Goal: Task Accomplishment & Management: Use online tool/utility

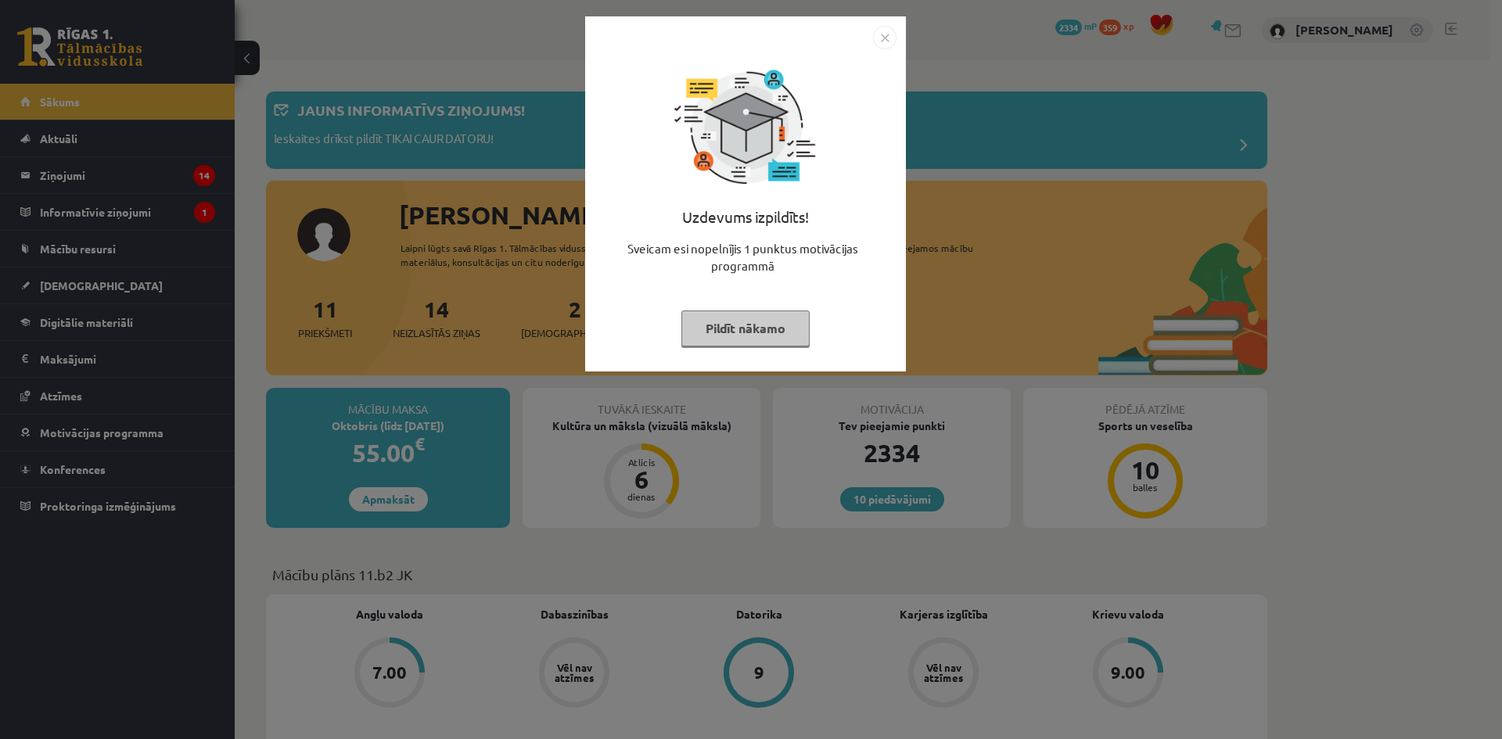
click at [766, 331] on button "Pildīt nākamo" at bounding box center [746, 329] width 128 height 36
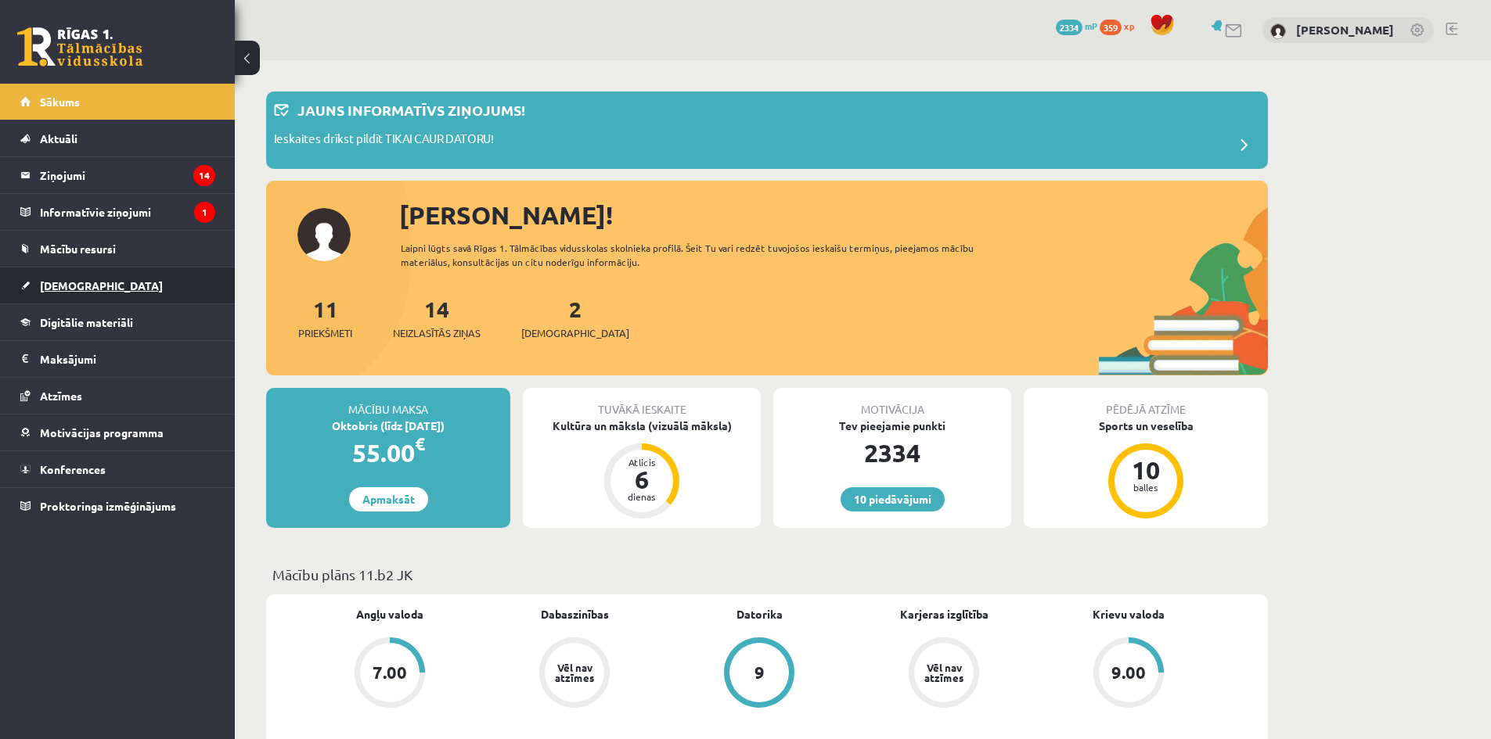
click at [59, 289] on span "[DEMOGRAPHIC_DATA]" at bounding box center [101, 286] width 123 height 14
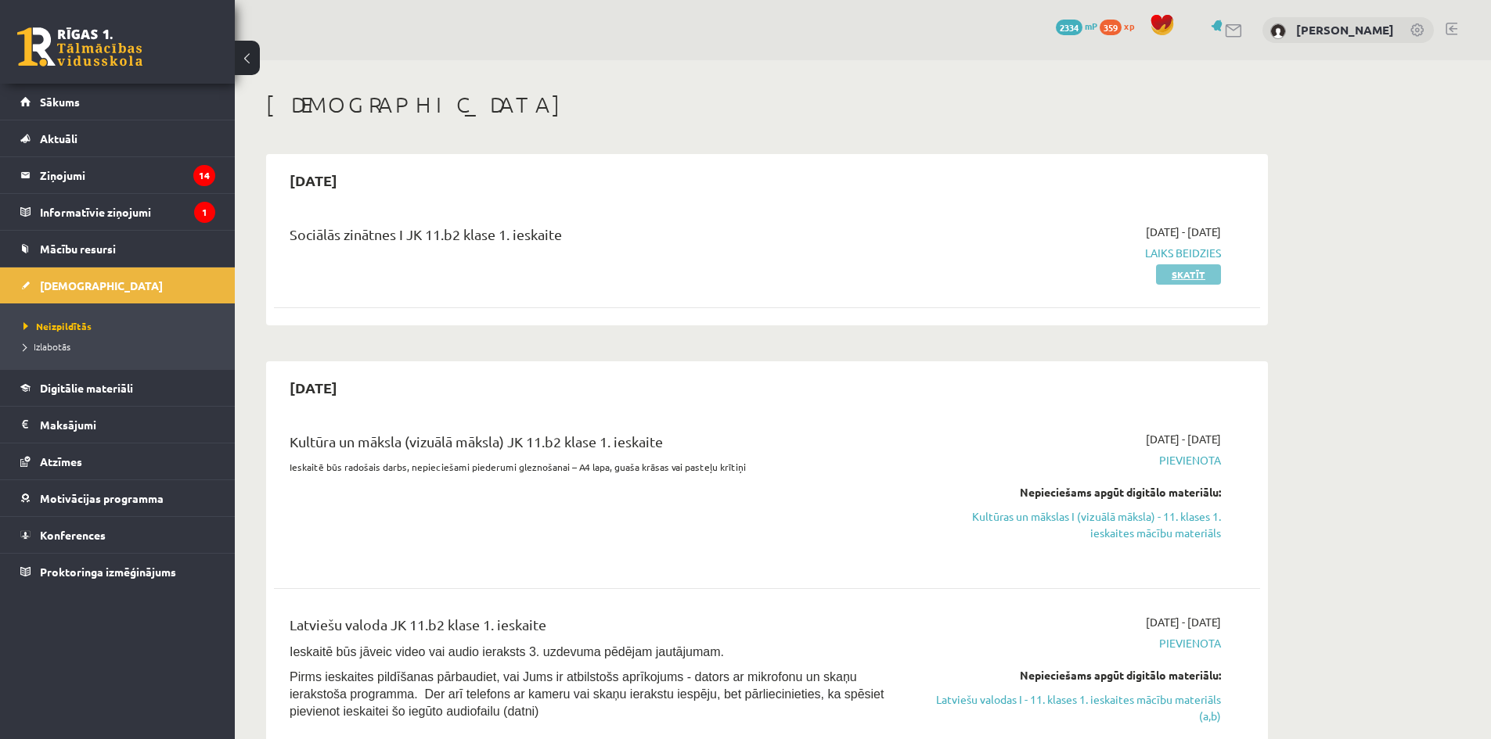
click at [1192, 279] on link "Skatīt" at bounding box center [1188, 274] width 65 height 20
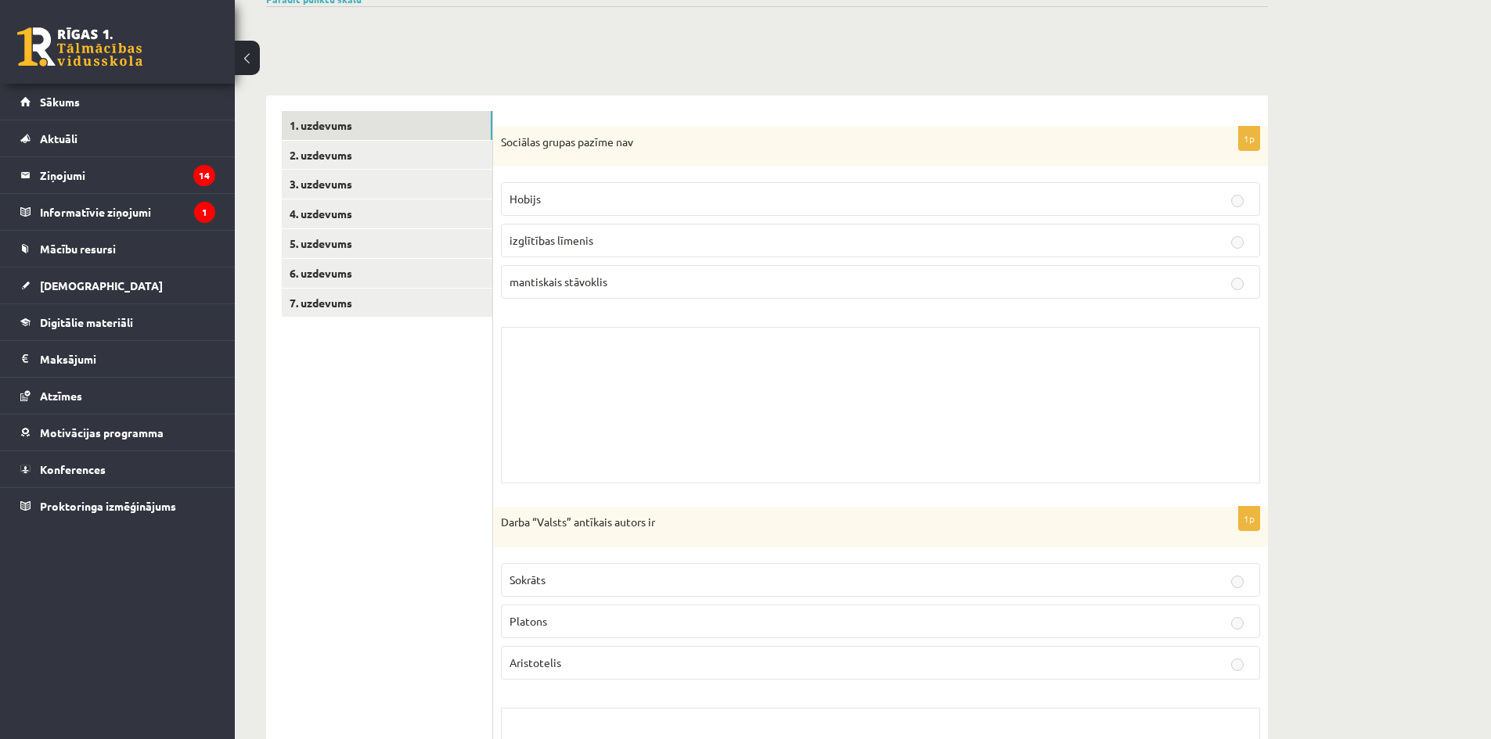
scroll to position [78, 0]
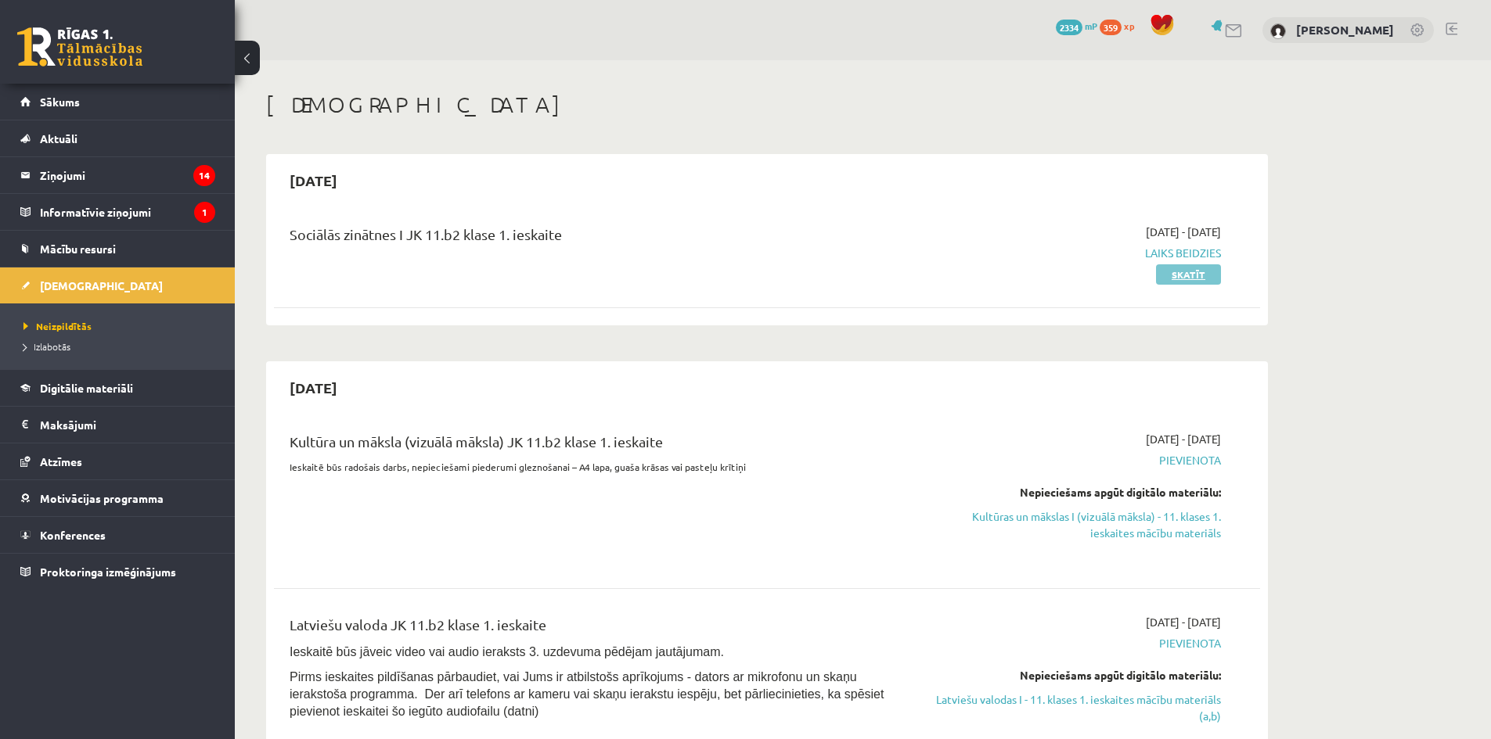
click at [1212, 275] on link "Skatīt" at bounding box center [1188, 274] width 65 height 20
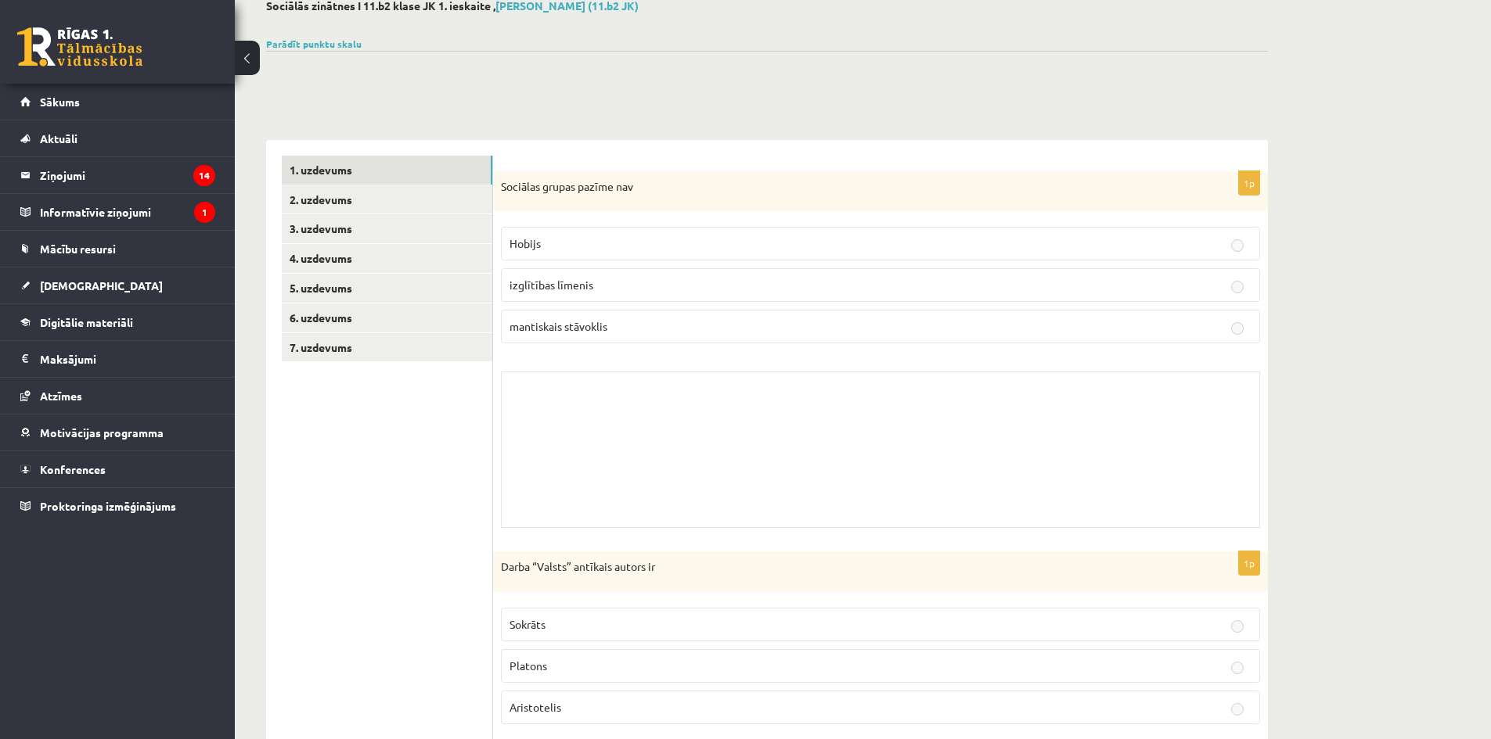
scroll to position [51, 0]
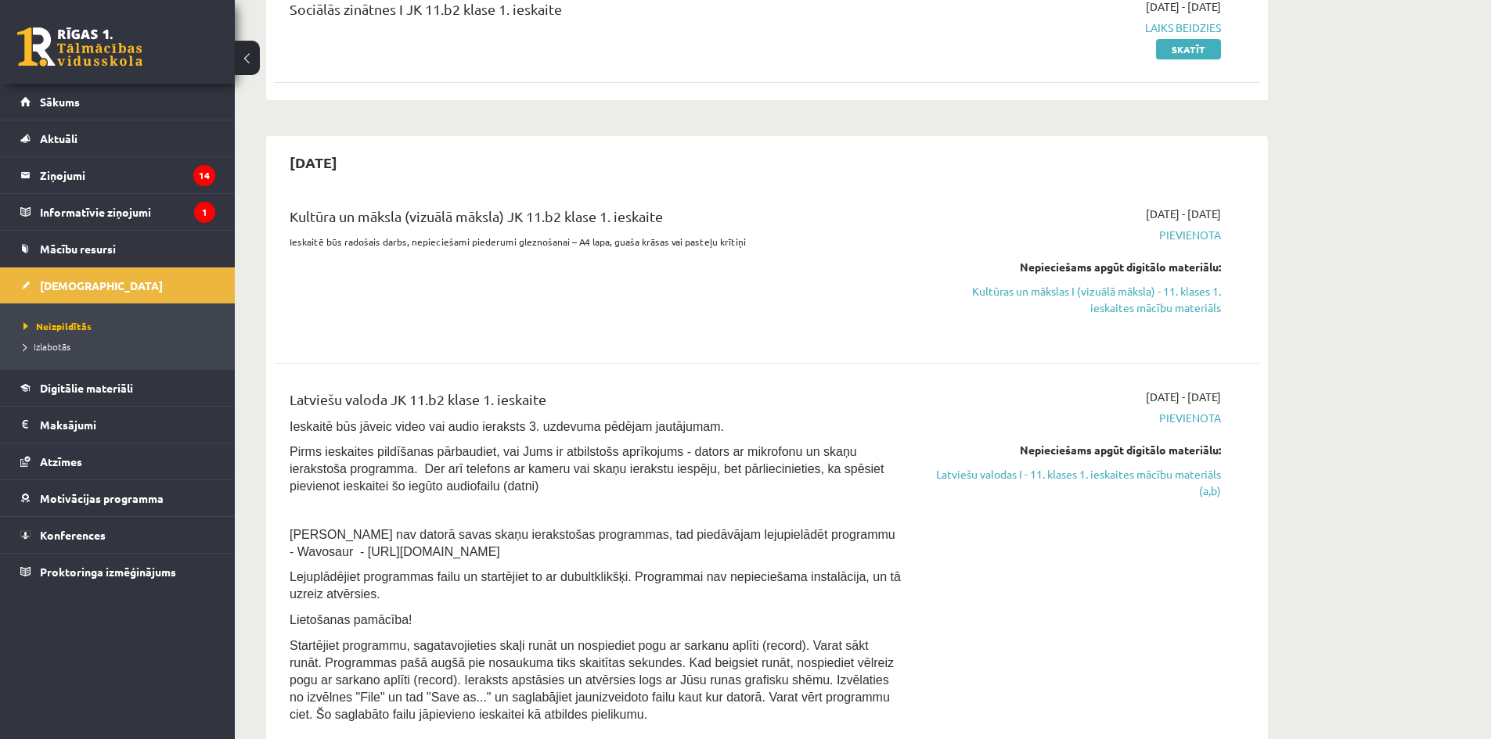
scroll to position [235, 0]
